Goal: Transaction & Acquisition: Book appointment/travel/reservation

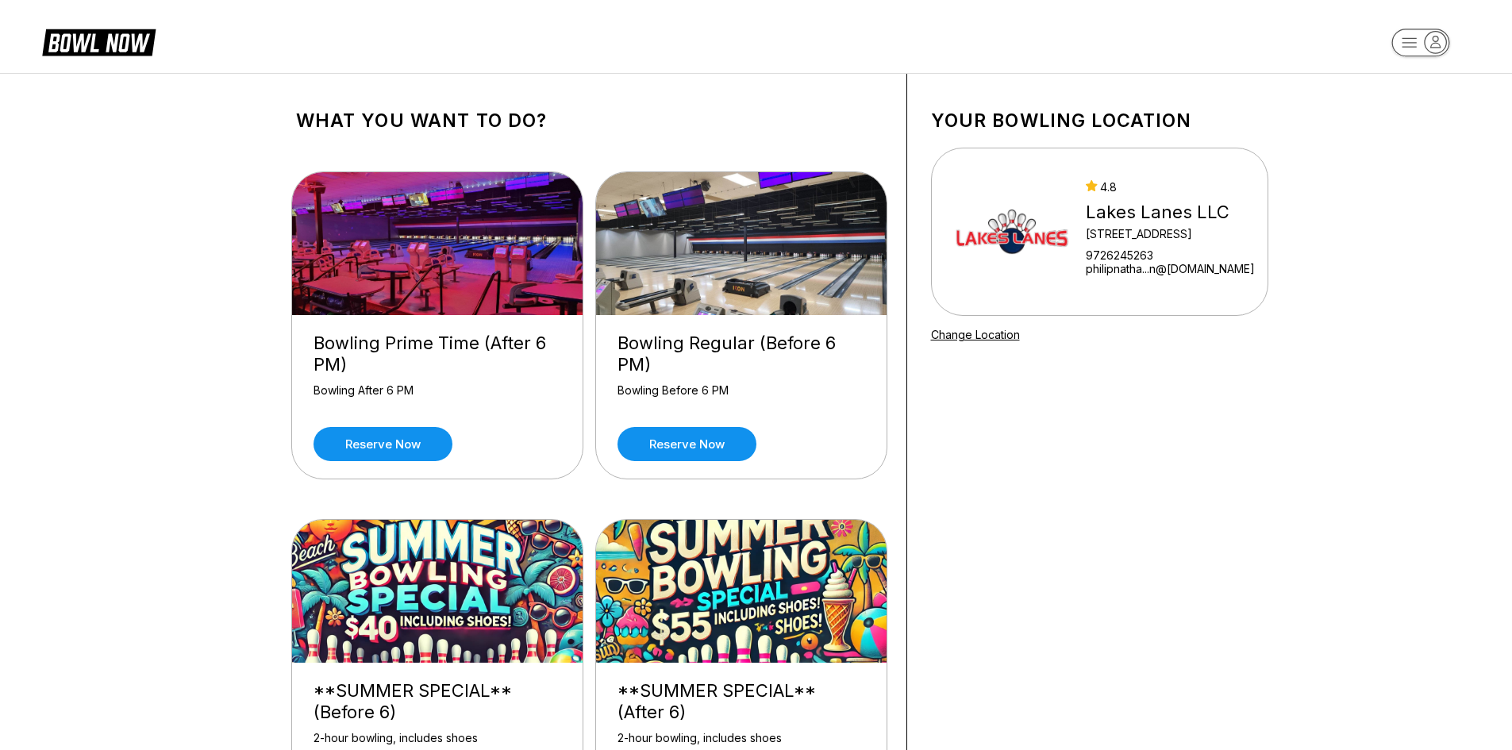
drag, startPoint x: 216, startPoint y: 471, endPoint x: 235, endPoint y: 468, distance: 19.2
click at [219, 471] on div "What you want to do? Bowling Prime Time (After 6 PM) Bowling After 6 PM Reserve…" at bounding box center [756, 476] width 1512 height 806
click at [371, 444] on link "Reserve now" at bounding box center [382, 444] width 139 height 34
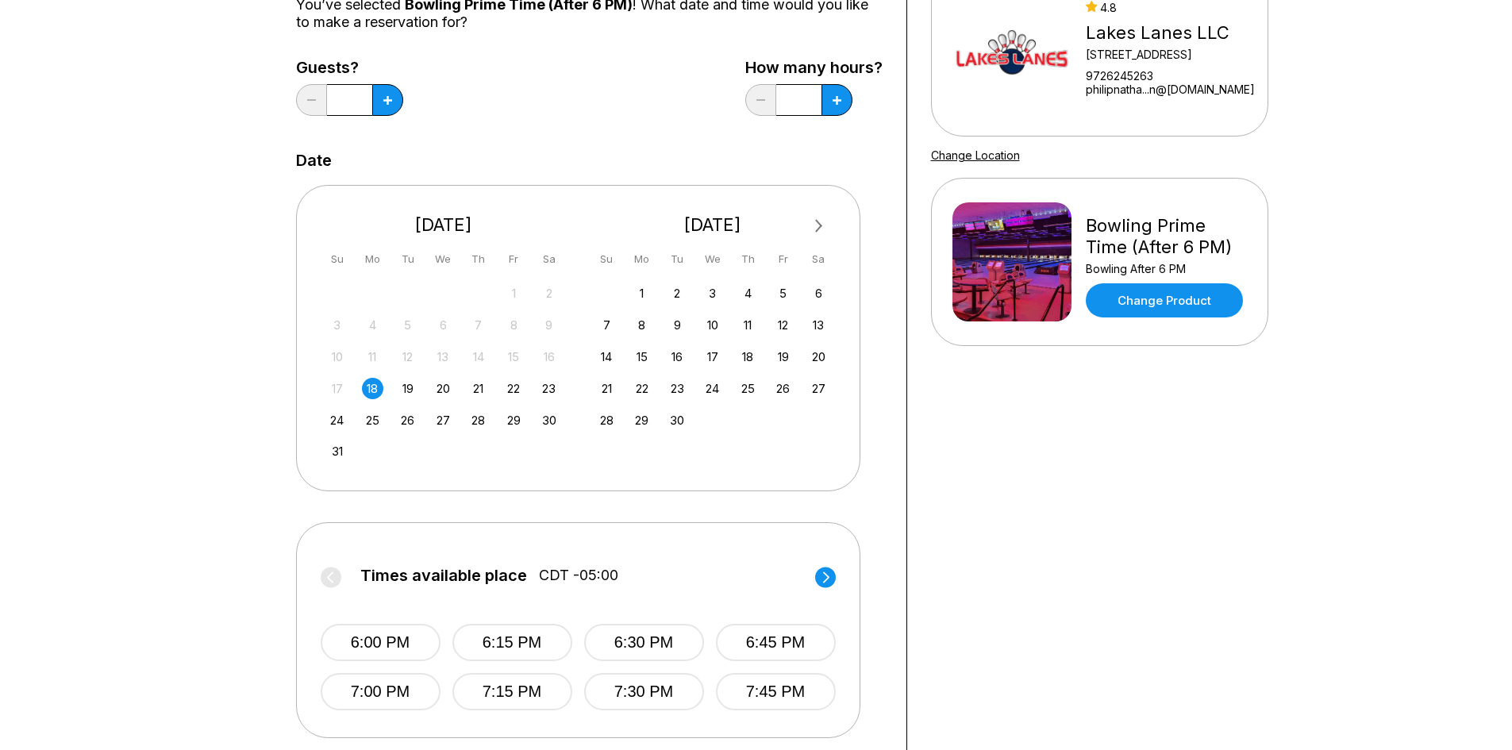
scroll to position [238, 0]
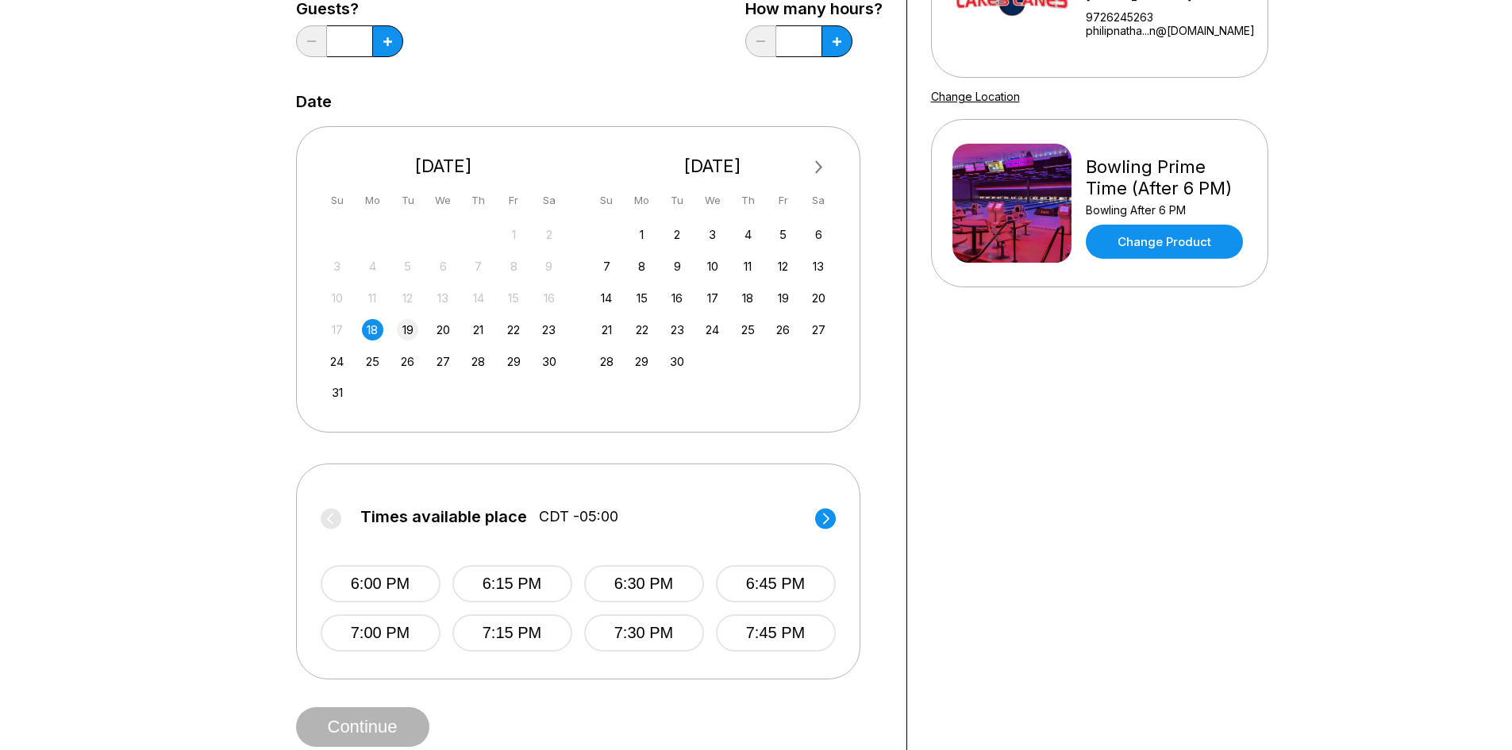
click at [407, 330] on div "19" at bounding box center [407, 329] width 21 height 21
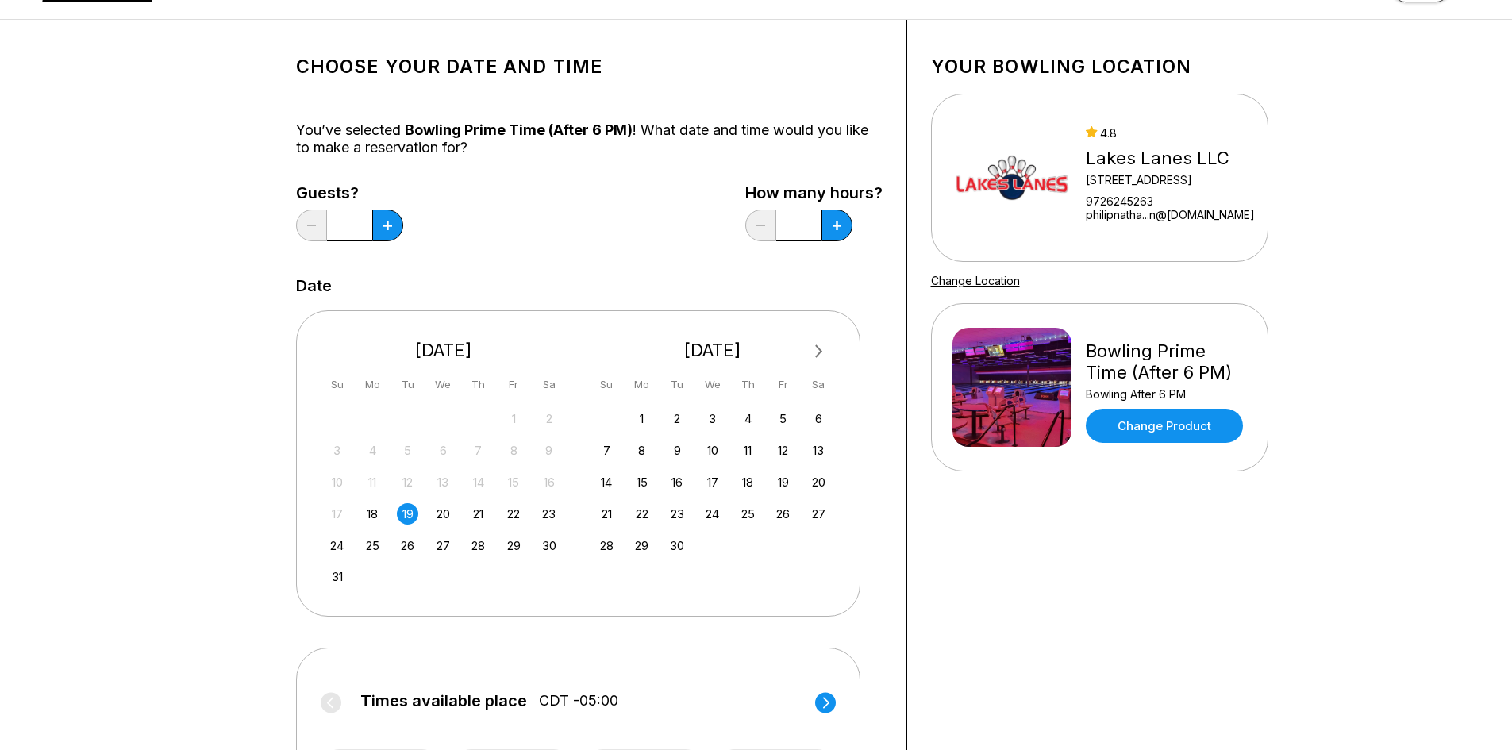
scroll to position [0, 0]
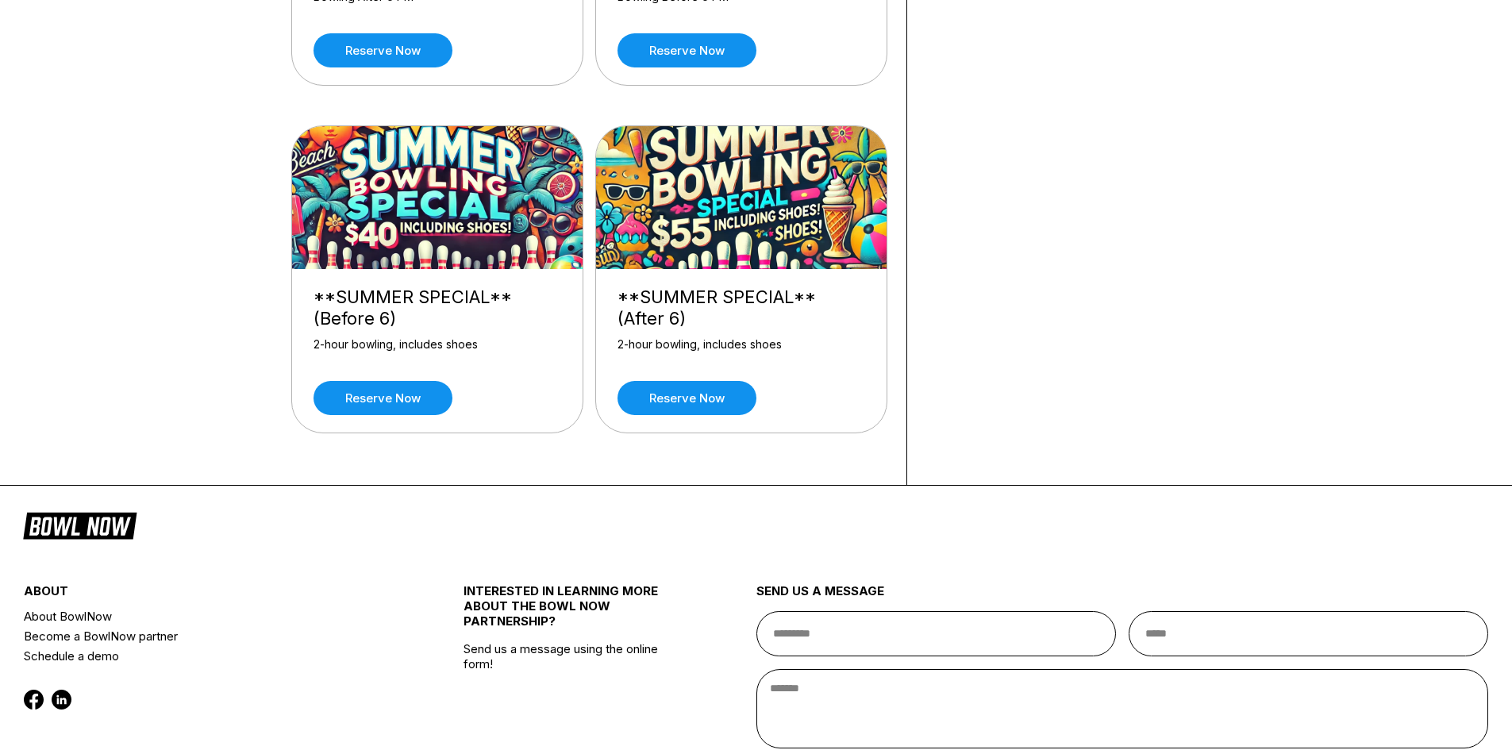
scroll to position [397, 0]
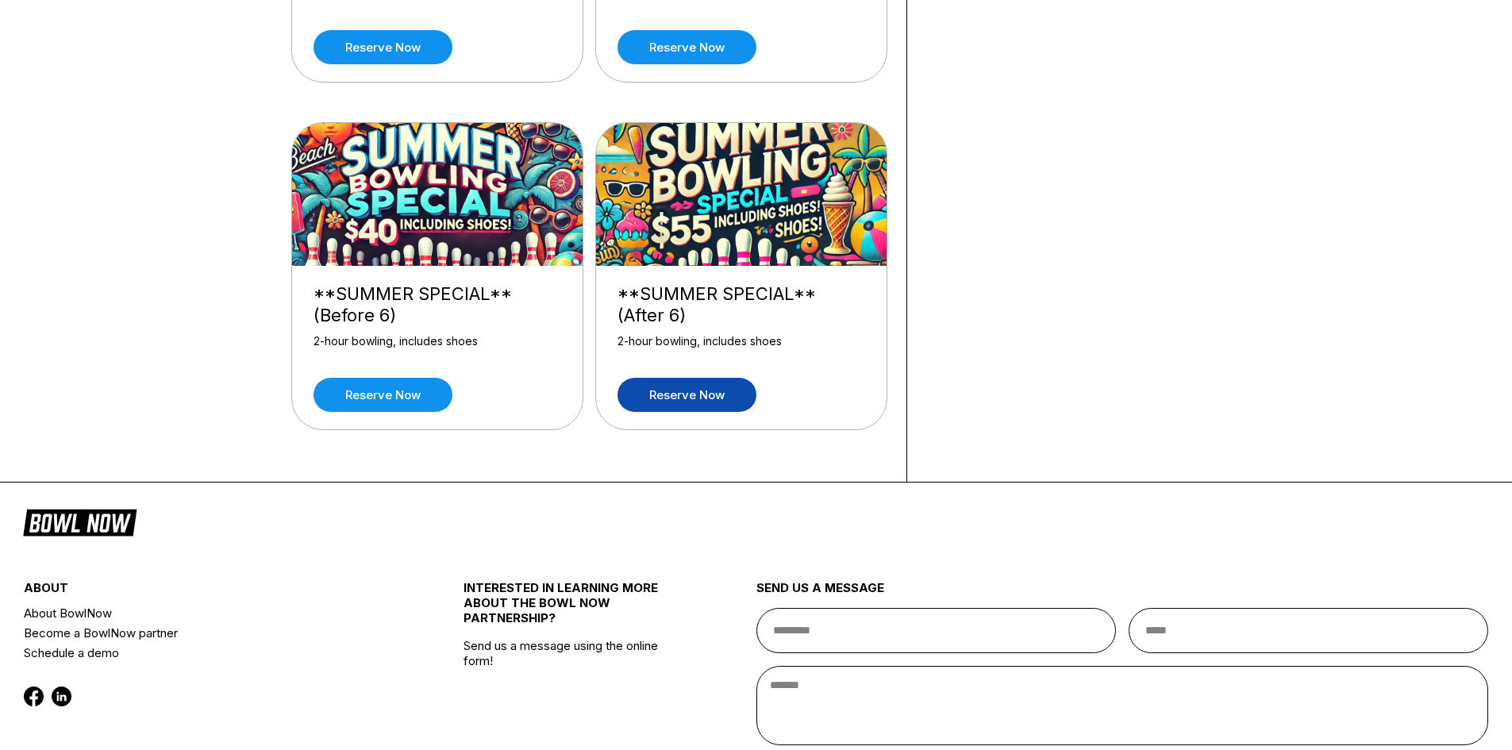
click at [668, 405] on link "Reserve now" at bounding box center [686, 395] width 139 height 34
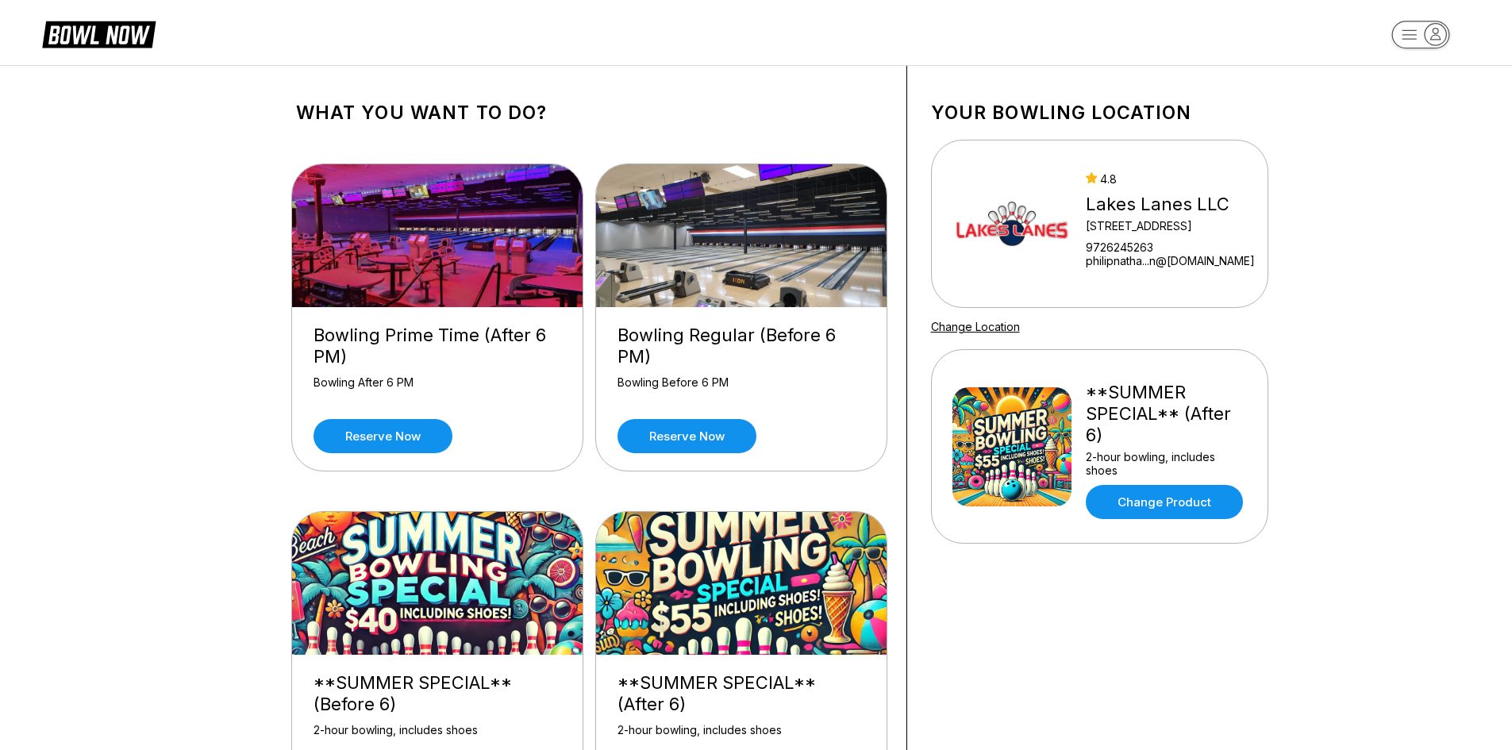
scroll to position [0, 0]
